Goal: Task Accomplishment & Management: Use online tool/utility

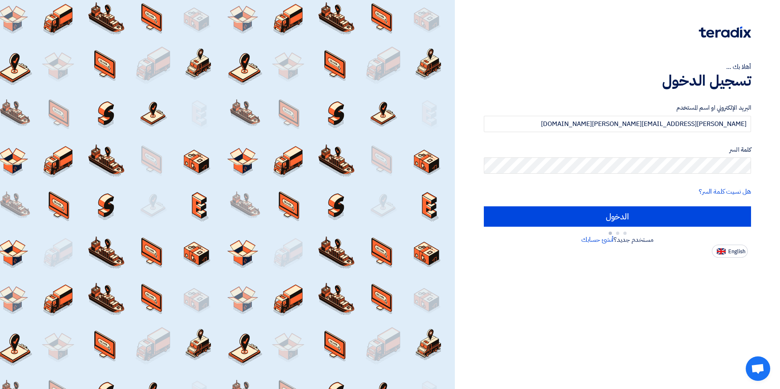
type input "Sign in"
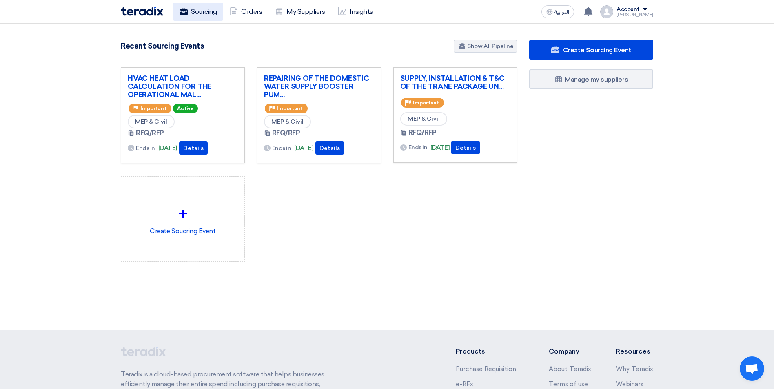
click at [201, 17] on link "Sourcing" at bounding box center [198, 12] width 50 height 18
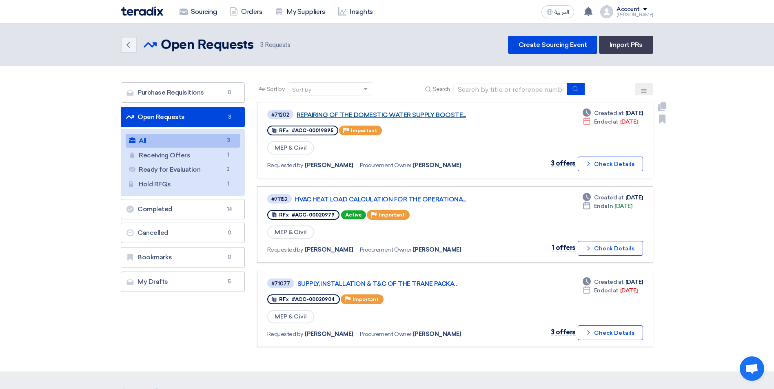
click at [402, 116] on link "REPAIRING OF THE DOMESTIC WATER SUPPLY BOOSTE..." at bounding box center [398, 114] width 204 height 7
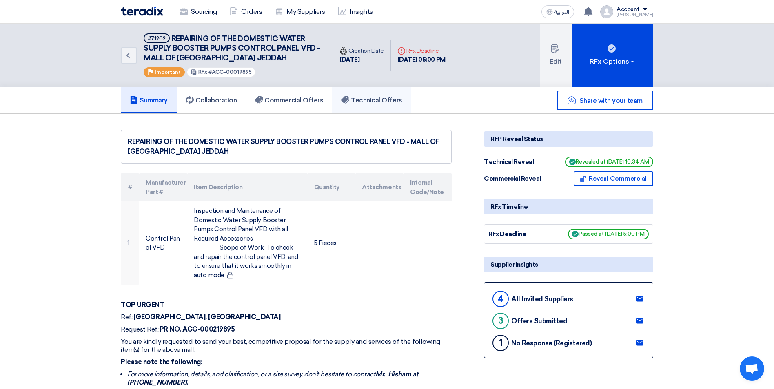
click at [371, 106] on link "Technical Offers" at bounding box center [371, 100] width 79 height 26
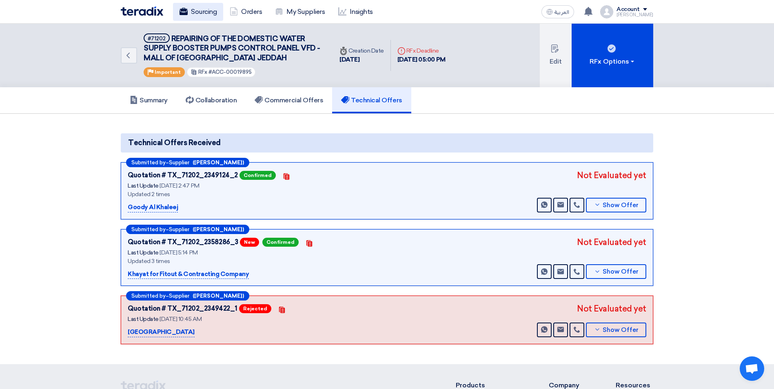
click at [208, 13] on link "Sourcing" at bounding box center [198, 12] width 50 height 18
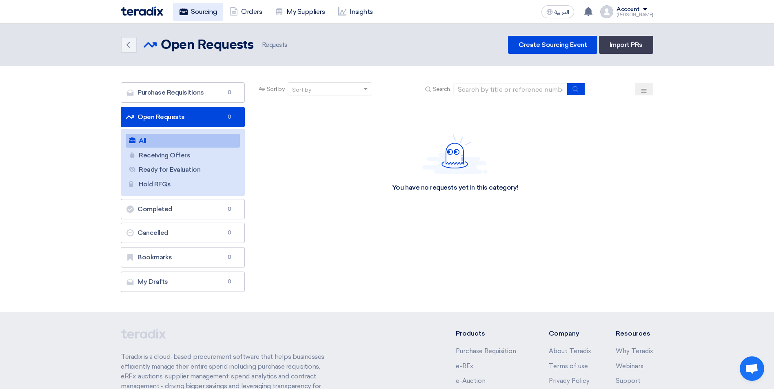
click at [197, 9] on link "Sourcing" at bounding box center [198, 12] width 50 height 18
click at [199, 136] on link "All All 3" at bounding box center [183, 141] width 114 height 14
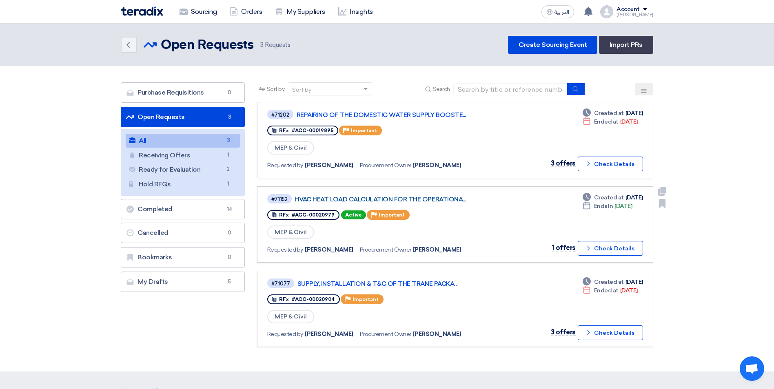
click at [436, 199] on link "HVAC HEAT LOAD CALCULATION FOR THE OPERATIONA..." at bounding box center [397, 199] width 204 height 7
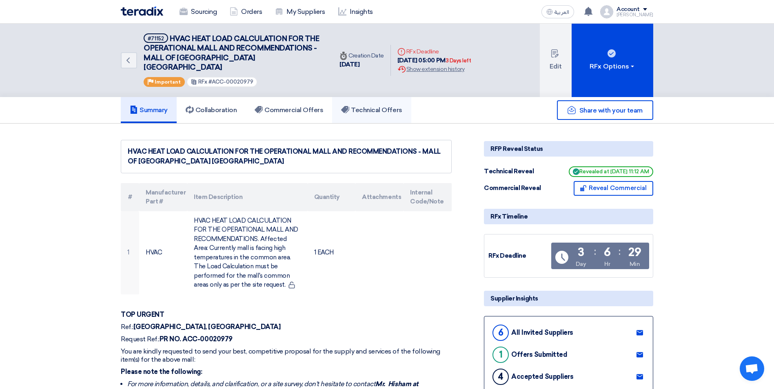
click at [370, 106] on h5 "Technical Offers" at bounding box center [371, 110] width 61 height 8
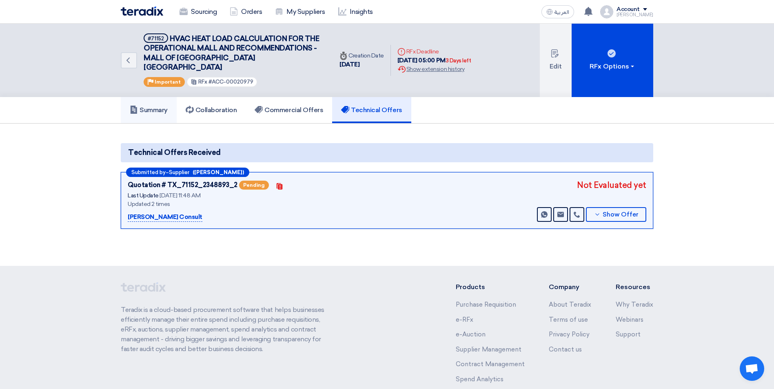
click at [152, 106] on h5 "Summary" at bounding box center [149, 110] width 38 height 8
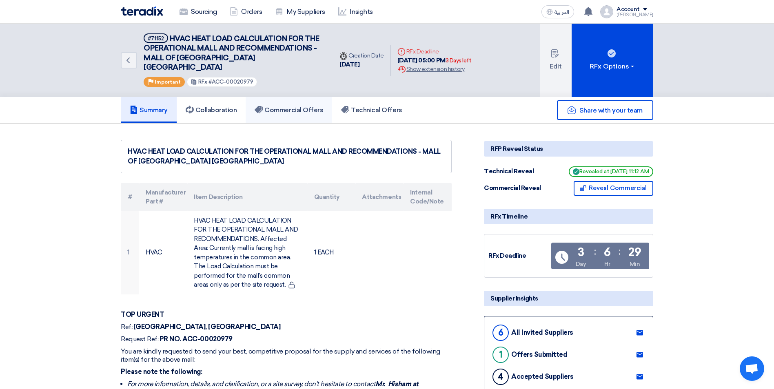
click at [302, 106] on h5 "Commercial Offers" at bounding box center [288, 110] width 69 height 8
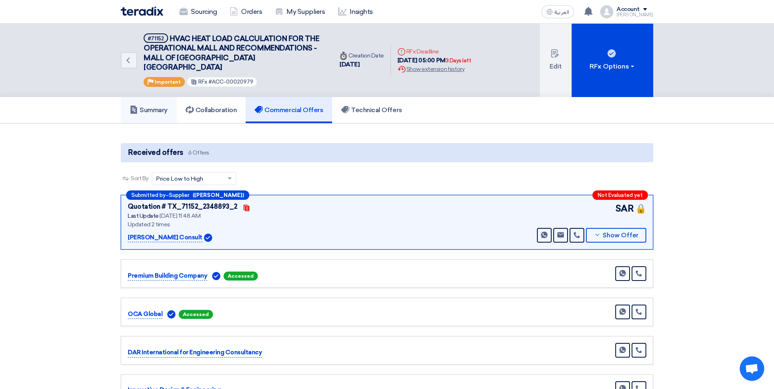
click at [146, 106] on h5 "Summary" at bounding box center [149, 110] width 38 height 8
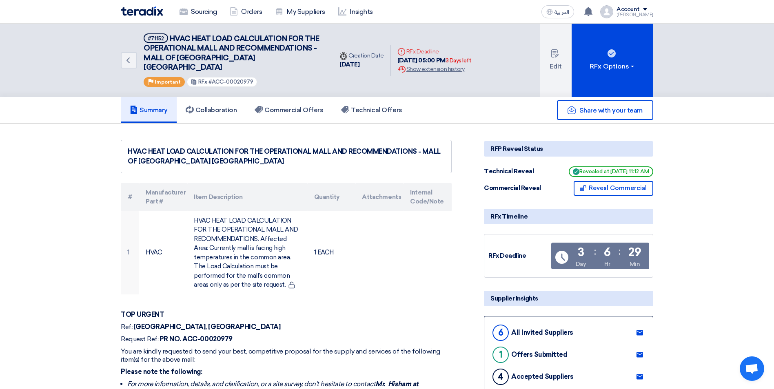
click at [642, 330] on use at bounding box center [639, 332] width 7 height 5
